Goal: Information Seeking & Learning: Find specific fact

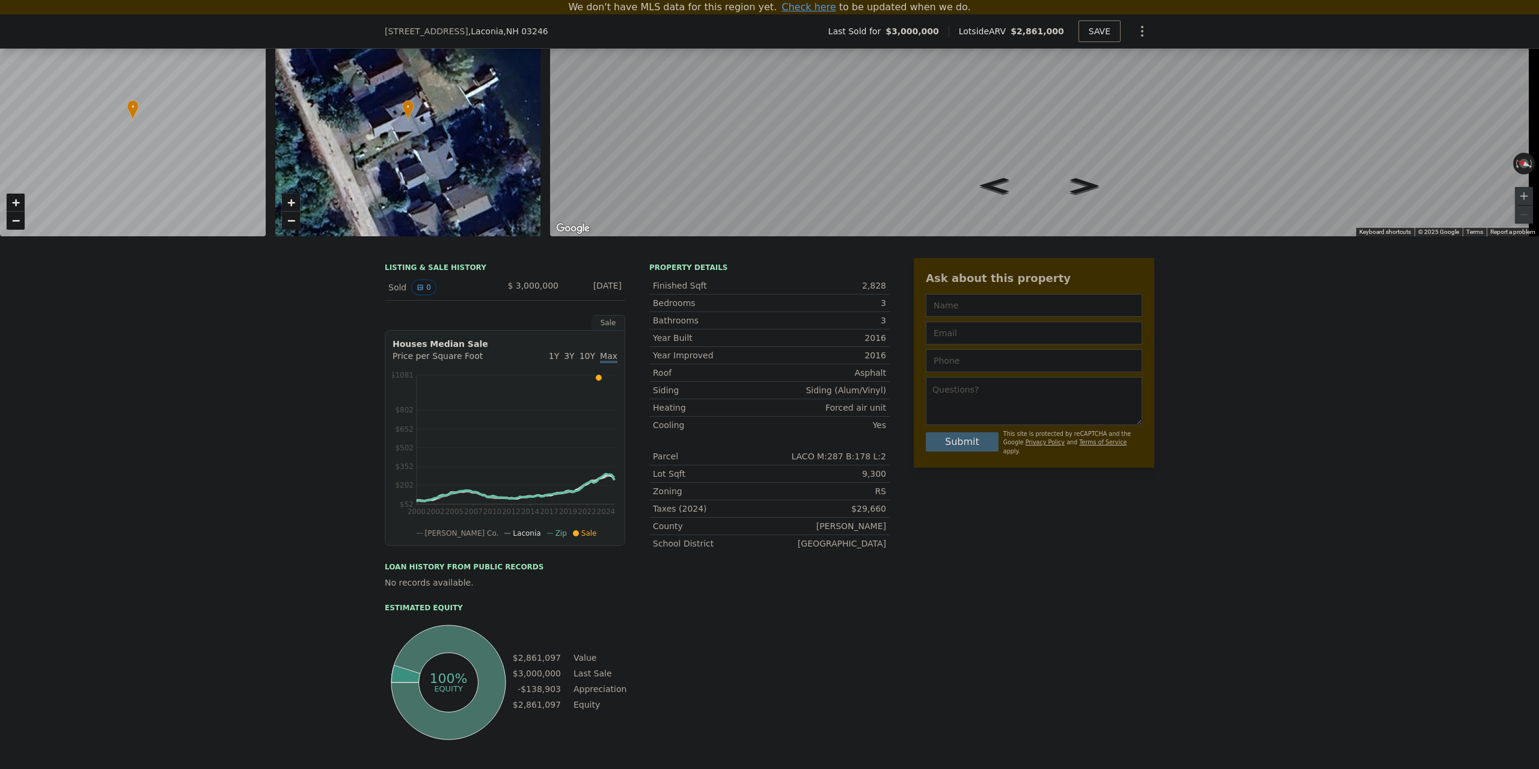
scroll to position [106, 0]
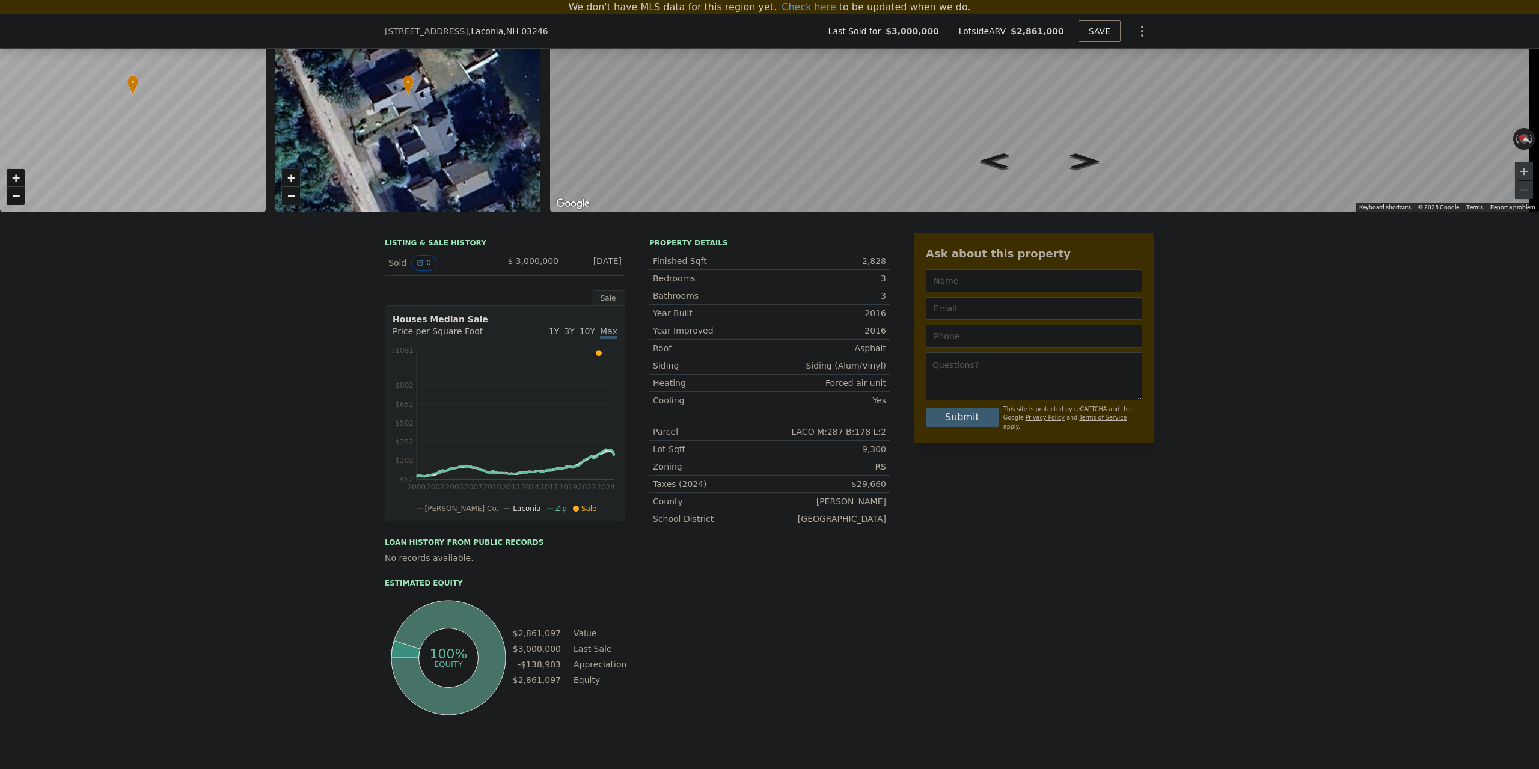
click at [417, 250] on div "LISTING & SALE HISTORY" at bounding box center [505, 244] width 240 height 12
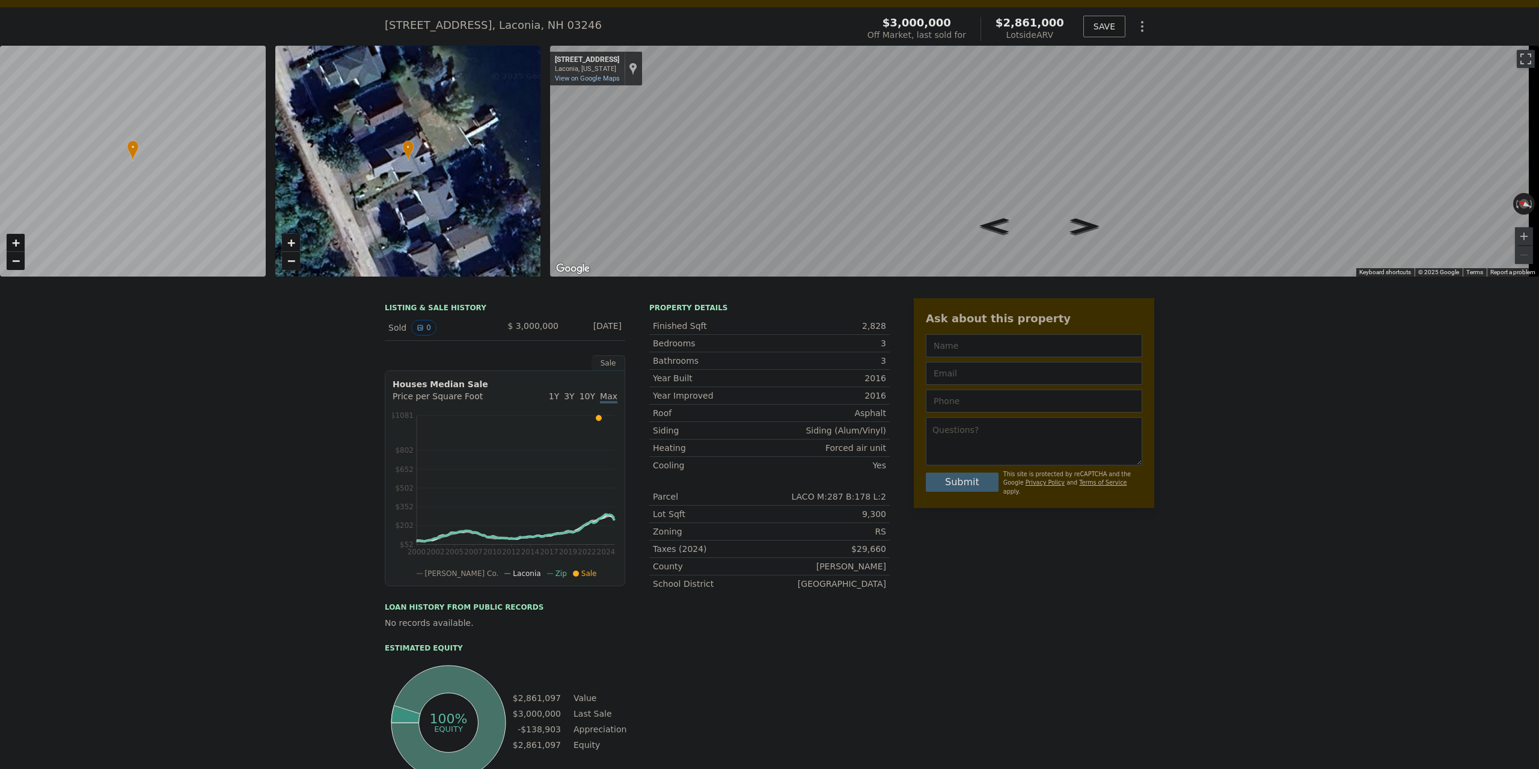
scroll to position [60, 0]
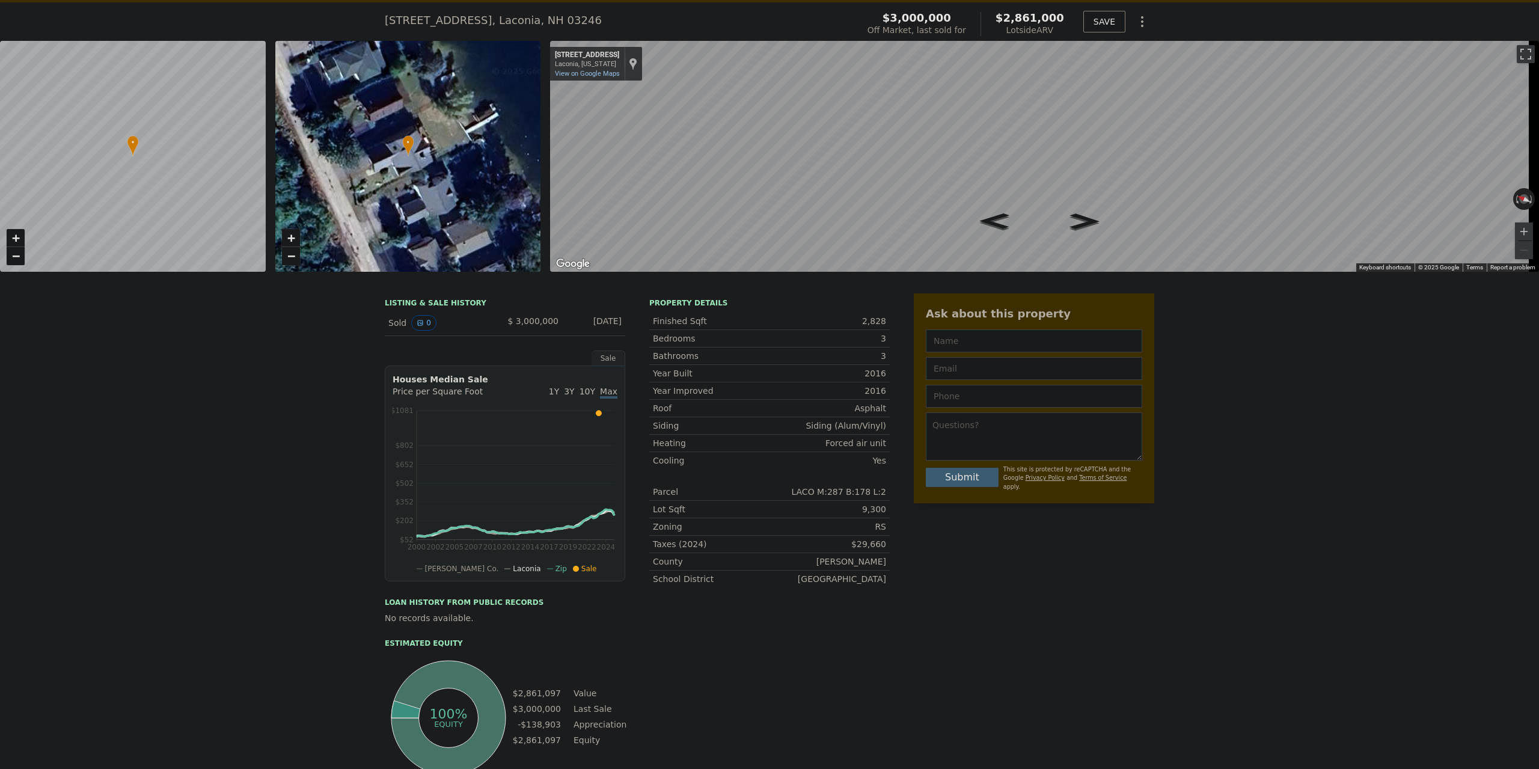
click at [587, 396] on span "10Y" at bounding box center [587, 391] width 16 height 10
click at [430, 310] on div "LISTING & SALE HISTORY" at bounding box center [505, 304] width 240 height 12
click at [396, 310] on div "LISTING & SALE HISTORY" at bounding box center [505, 304] width 240 height 12
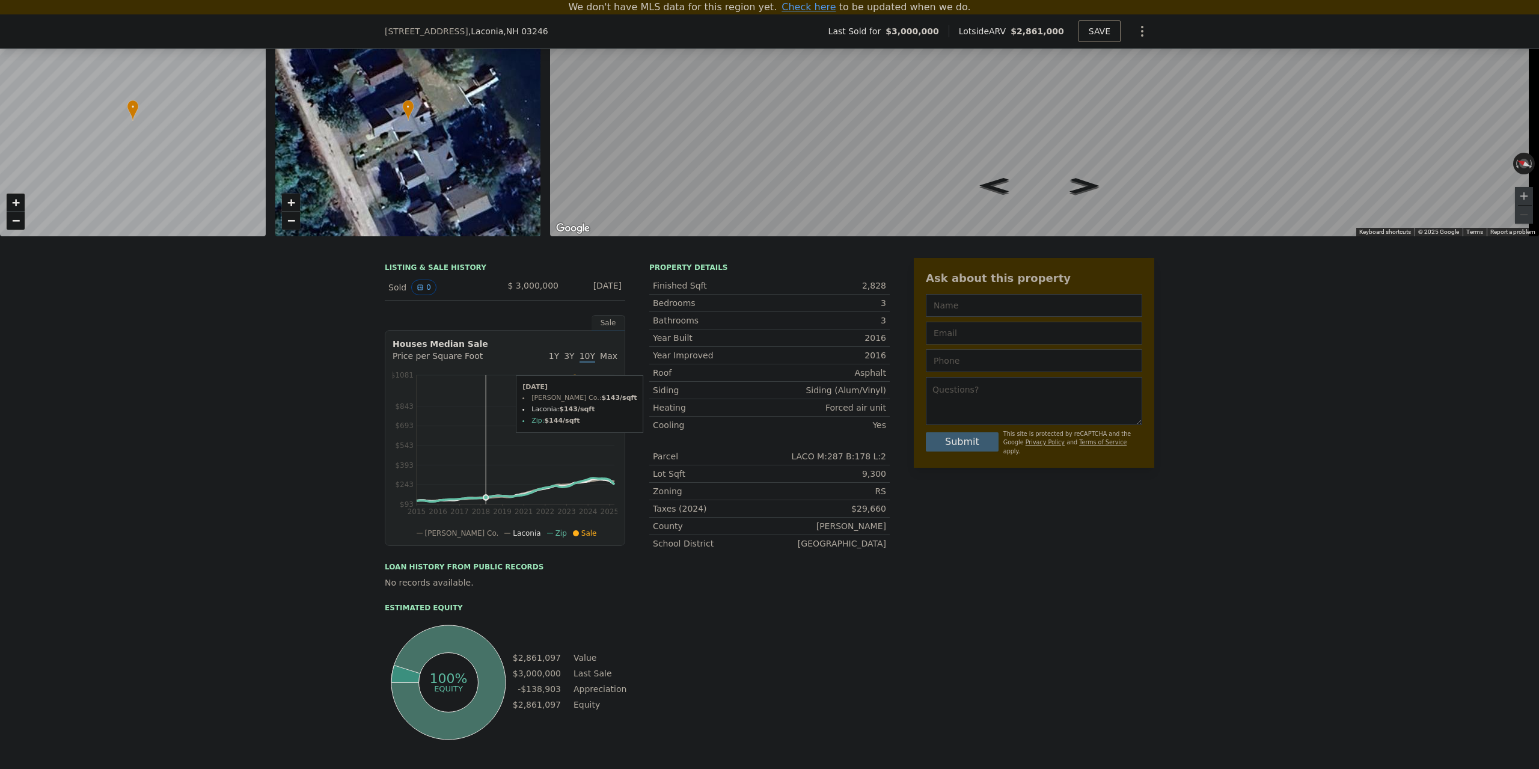
scroll to position [166, 0]
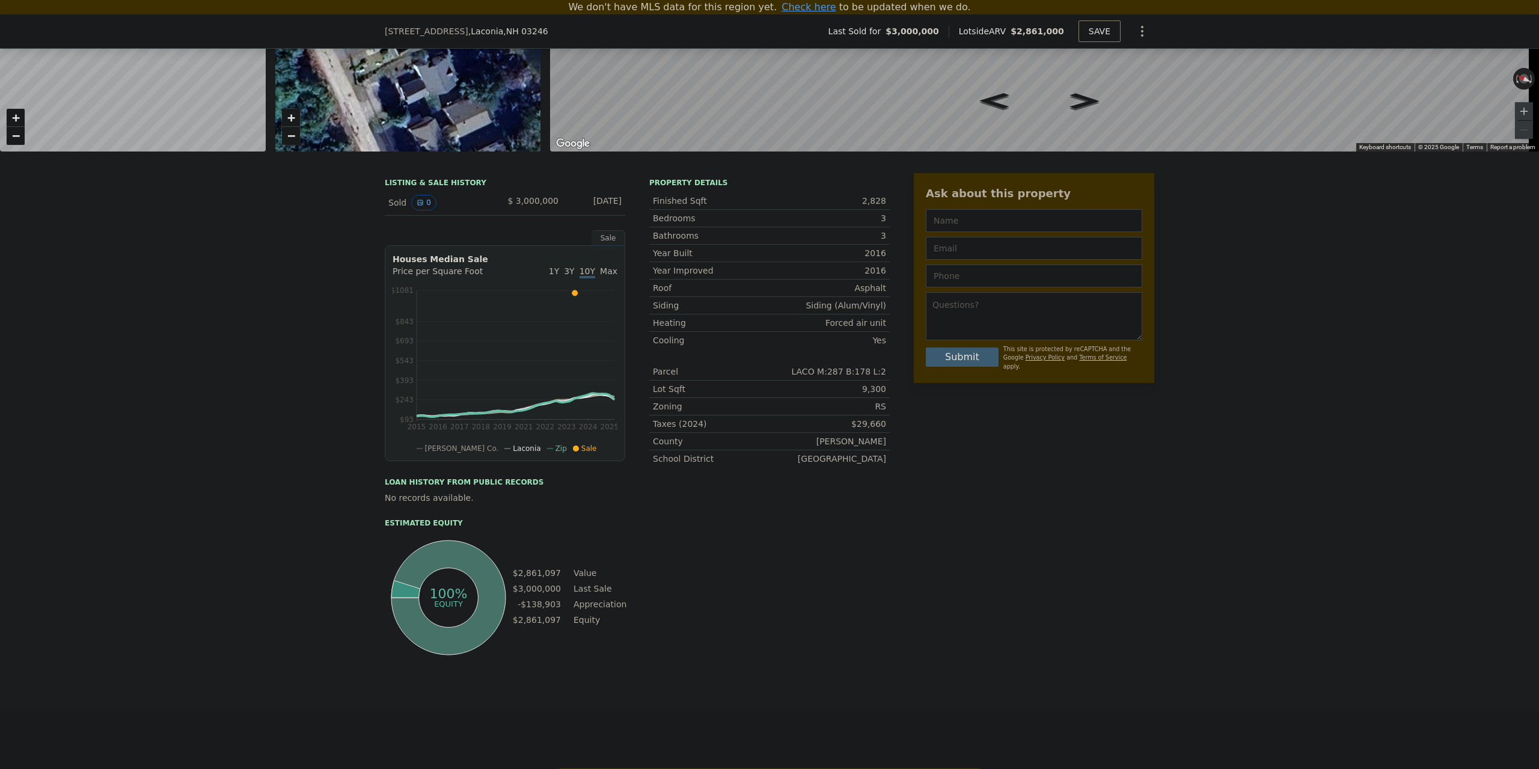
click at [604, 246] on div "Sale" at bounding box center [608, 238] width 34 height 16
click at [601, 276] on span "Max" at bounding box center [608, 271] width 17 height 10
click at [498, 415] on circle at bounding box center [500, 413] width 5 height 5
click at [596, 296] on icon at bounding box center [598, 292] width 5 height 5
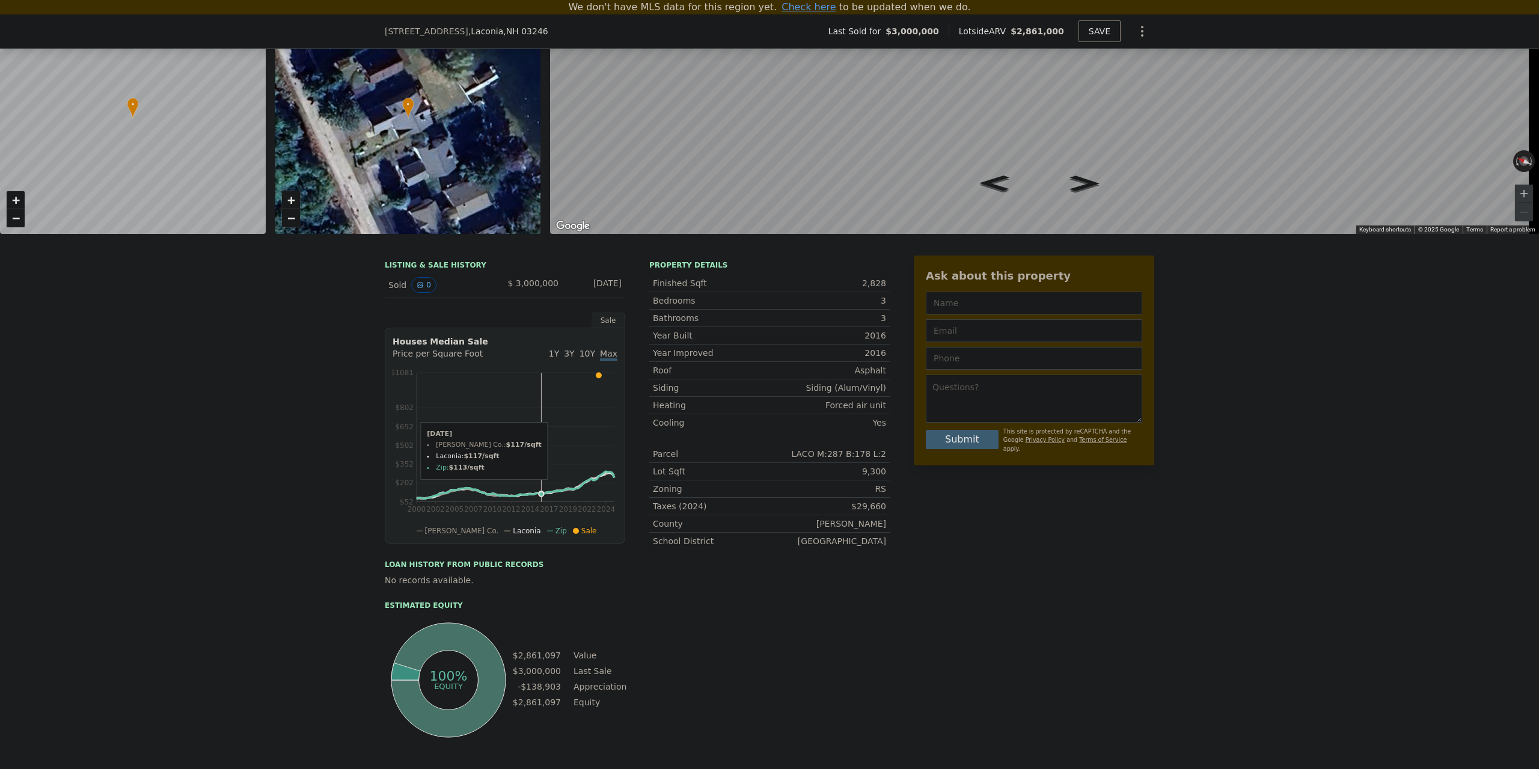
scroll to position [14, 0]
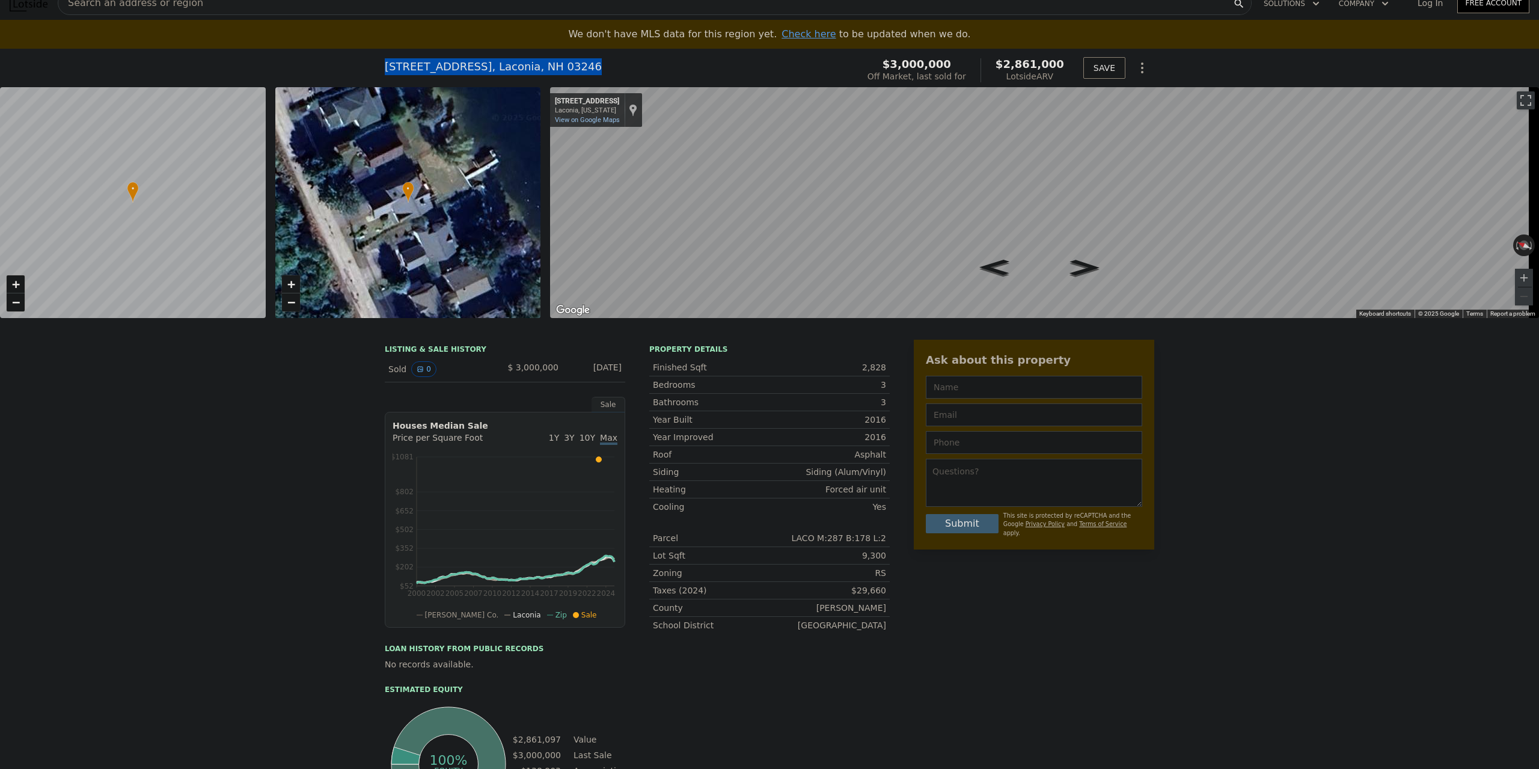
drag, startPoint x: 380, startPoint y: 67, endPoint x: 570, endPoint y: 63, distance: 190.0
click at [570, 63] on div "[STREET_ADDRESS] Sold [DATE] for $3m (~ARV $2.861m )" at bounding box center [619, 70] width 468 height 34
copy div "[STREET_ADDRESS]"
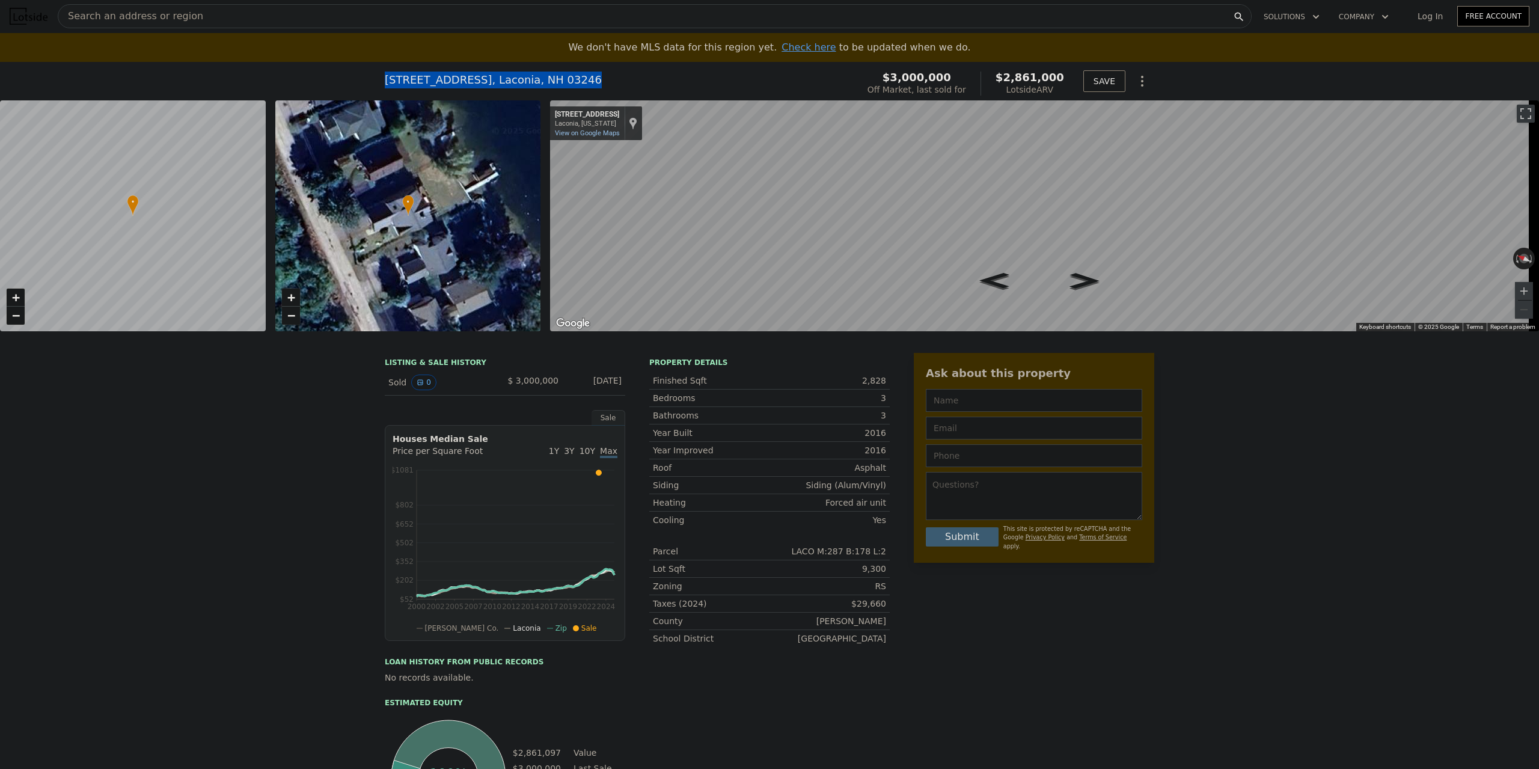
scroll to position [0, 0]
